Goal: Find specific page/section: Find specific page/section

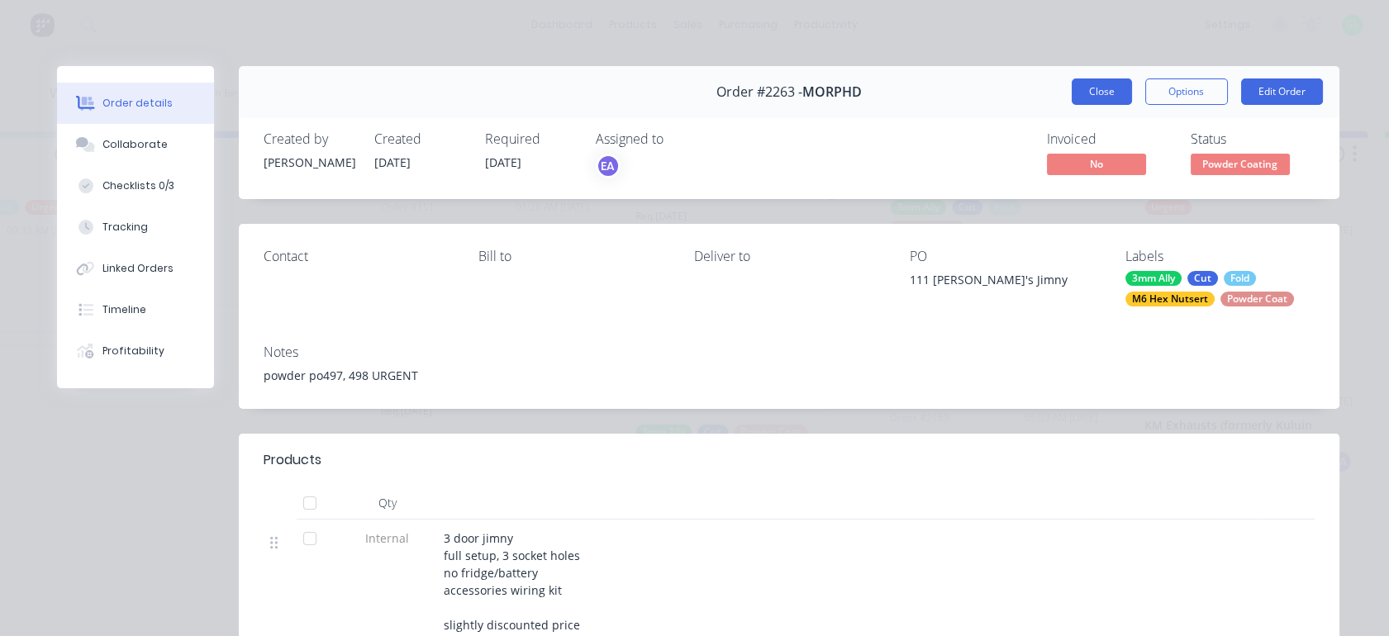
click at [1094, 79] on button "Close" at bounding box center [1101, 91] width 60 height 26
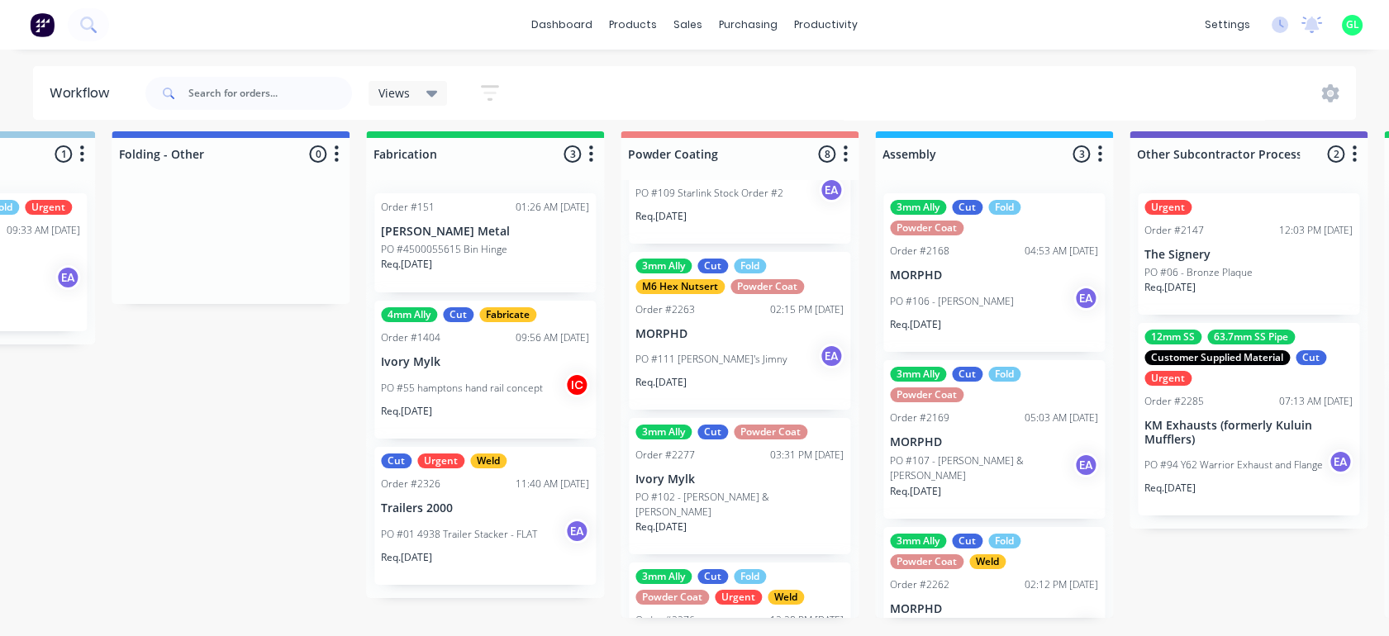
scroll to position [66, 0]
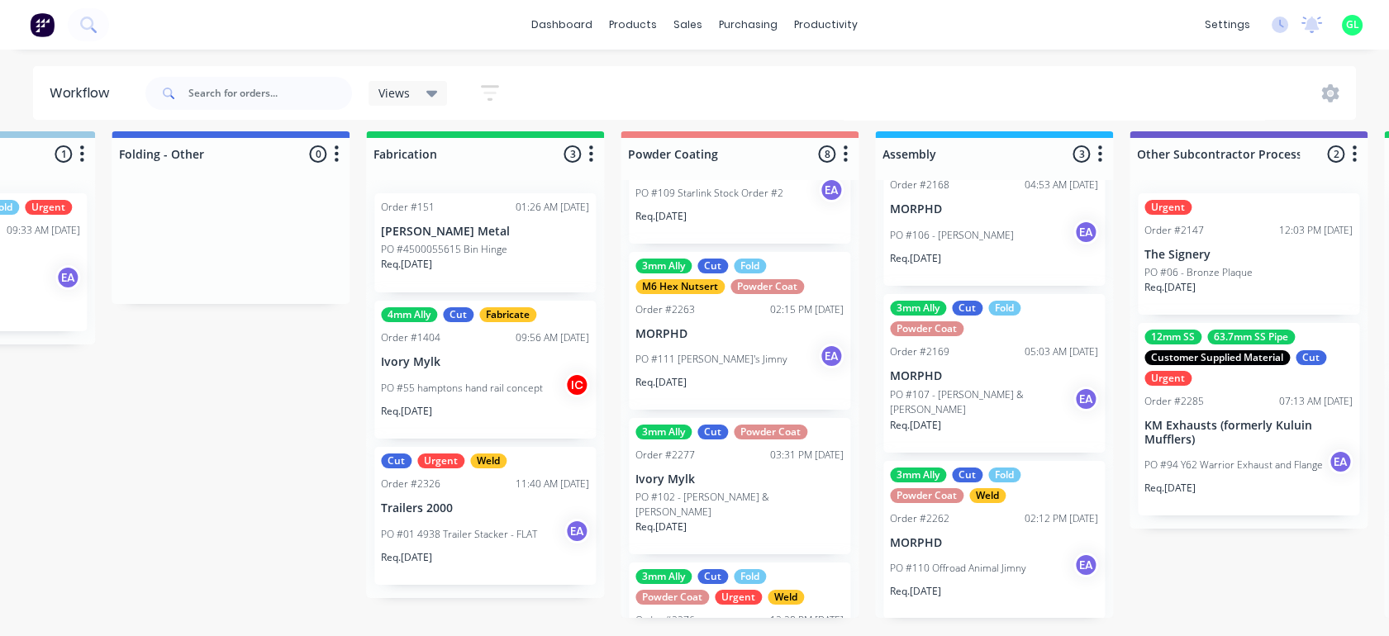
click at [985, 418] on div "Req. [DATE]" at bounding box center [994, 432] width 208 height 28
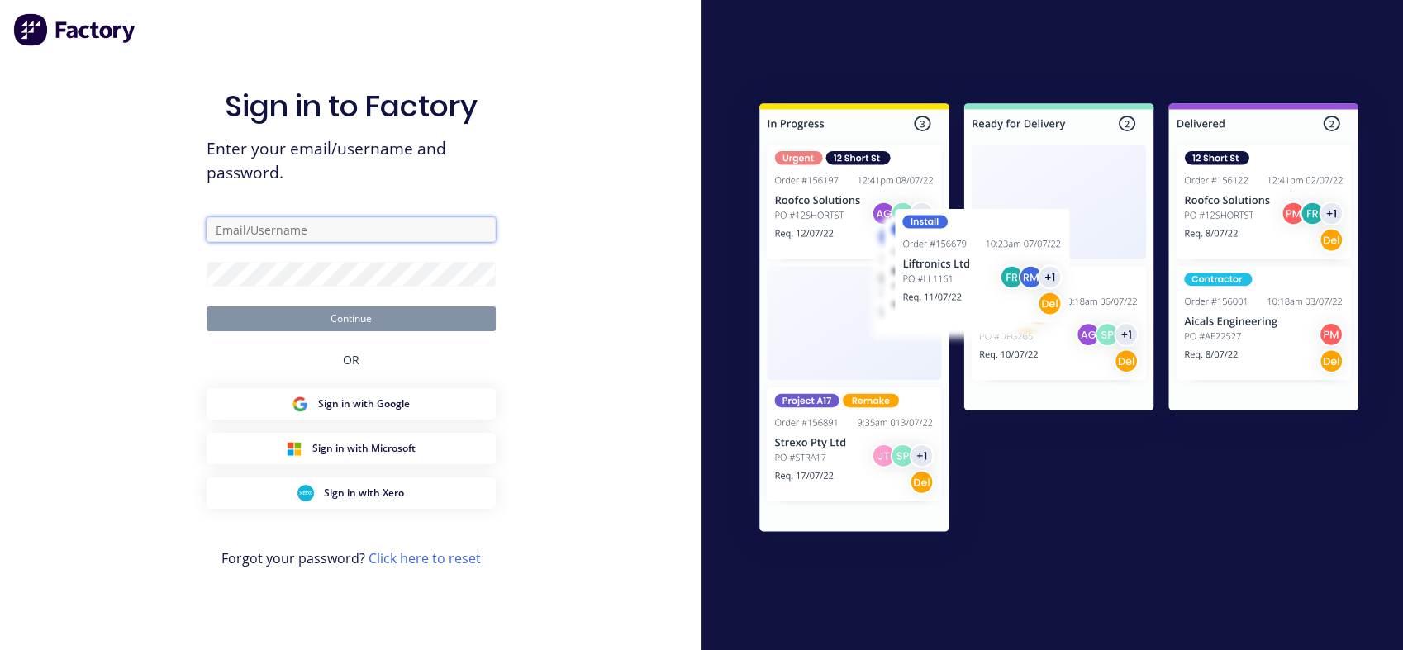
type input "[EMAIL_ADDRESS][DOMAIN_NAME]"
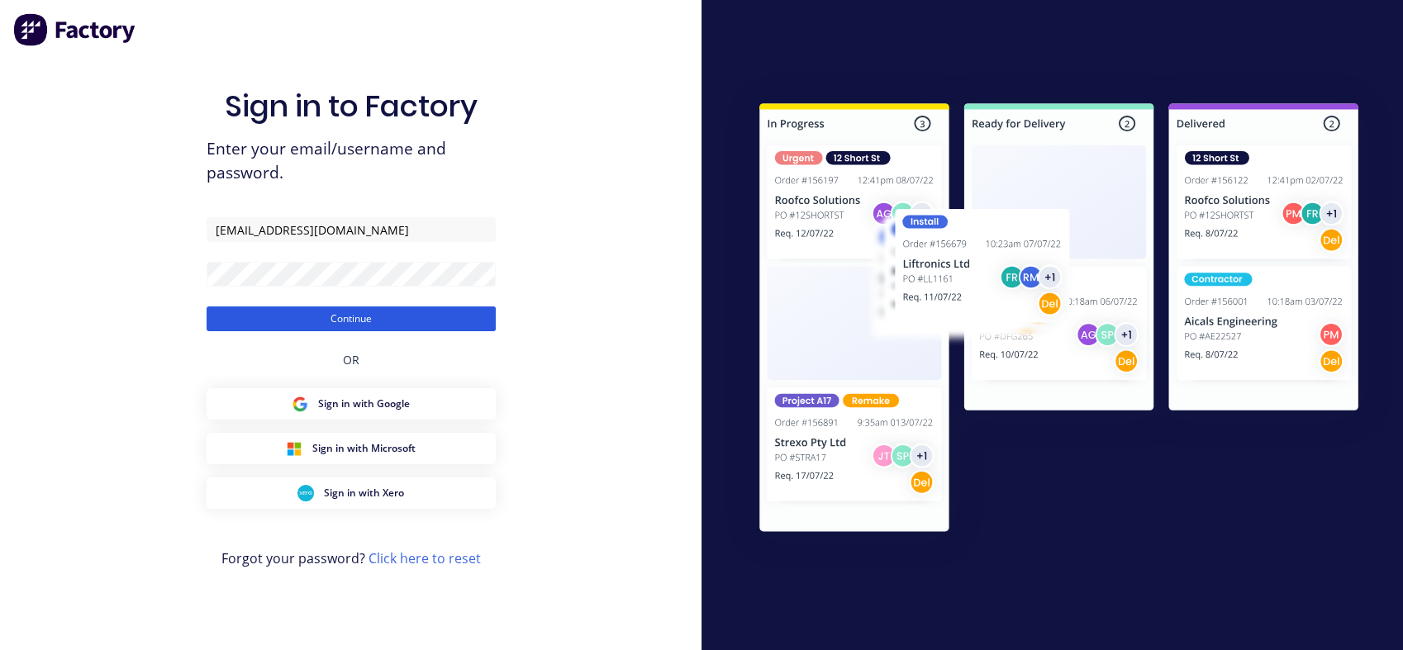
click at [423, 309] on button "Continue" at bounding box center [351, 318] width 289 height 25
